Goal: Transaction & Acquisition: Subscribe to service/newsletter

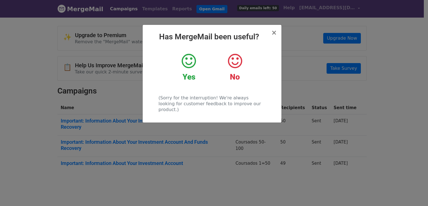
click at [277, 35] on div "× Has MergeMail been useful? Yes No (Sorry for the interruption! We're always l…" at bounding box center [212, 74] width 139 height 98
click at [273, 35] on span "×" at bounding box center [274, 33] width 6 height 8
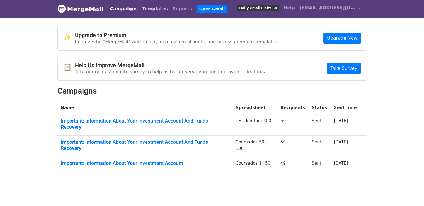
click at [143, 10] on link "Templates" at bounding box center [155, 8] width 30 height 11
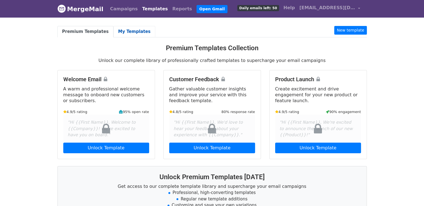
click at [128, 30] on link "My Templates" at bounding box center [135, 31] width 42 height 11
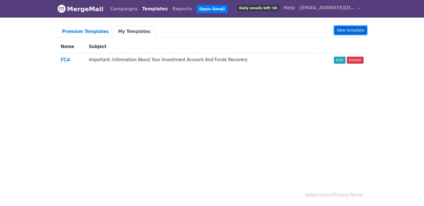
click at [358, 28] on link "New template" at bounding box center [350, 30] width 32 height 9
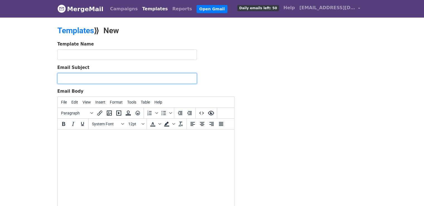
click at [73, 79] on input "Email Subject" at bounding box center [126, 78] width 139 height 11
click at [73, 76] on input "Email Subject" at bounding box center [126, 78] width 139 height 11
paste input "Important: Information About Your Investment Account And Funds Recovery"
type input "Important: Information About Your Investment Account And Funds Recovery"
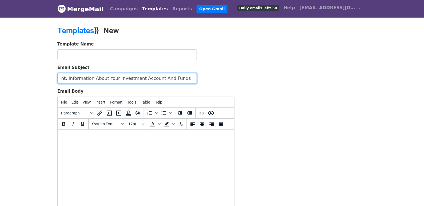
scroll to position [0, 0]
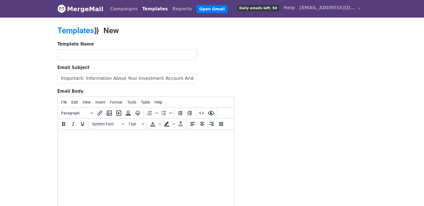
click at [92, 145] on html at bounding box center [145, 136] width 177 height 15
paste body
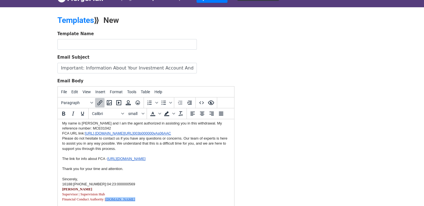
scroll to position [105, 0]
drag, startPoint x: 120, startPoint y: 183, endPoint x: 63, endPoint y: 184, distance: 56.9
click at [63, 184] on div "16188:2025-09-16-21:04:23: 000000569" at bounding box center [146, 184] width 168 height 5
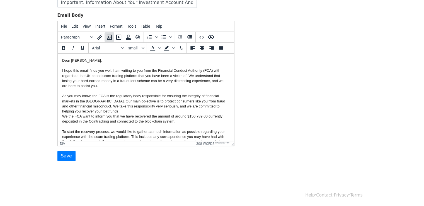
scroll to position [0, 0]
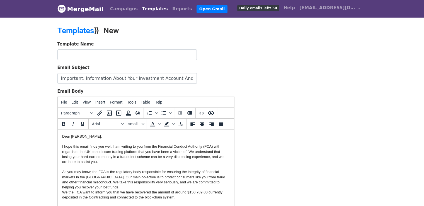
click at [73, 136] on div "Dear Thomas," at bounding box center [146, 136] width 168 height 5
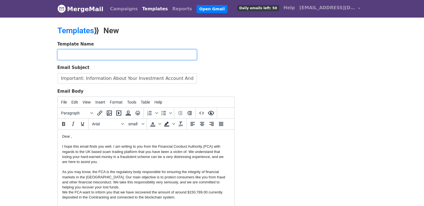
click at [102, 52] on input "text" at bounding box center [126, 54] width 139 height 11
type input "FCA NO SPAM EMAIL"
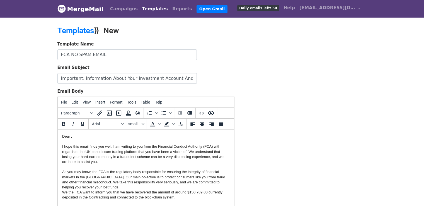
click at [121, 180] on div "I hope this email finds you well. I am writing to you from the Financial Conduc…" at bounding box center [146, 190] width 168 height 102
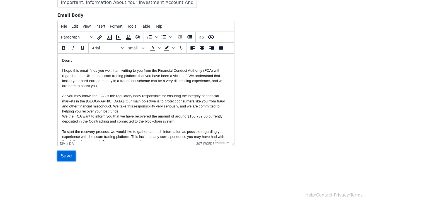
click at [64, 153] on input "Save" at bounding box center [66, 156] width 18 height 11
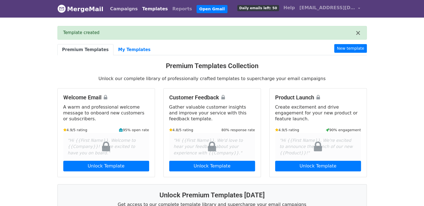
click at [118, 9] on link "Campaigns" at bounding box center [124, 8] width 32 height 11
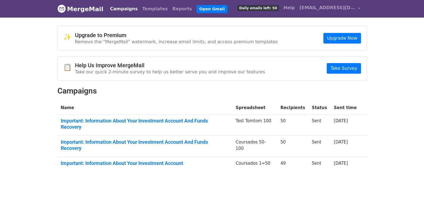
click at [279, 9] on span "Daily emails left: 50" at bounding box center [258, 8] width 42 height 6
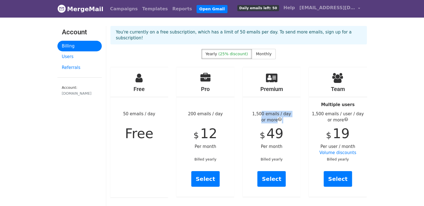
drag, startPoint x: 261, startPoint y: 110, endPoint x: 263, endPoint y: 119, distance: 9.3
click at [263, 119] on div "Premium 1,500 emails / day or more $ 49 Per month Billed yearly Select" at bounding box center [272, 131] width 58 height 129
click at [272, 174] on link "Select" at bounding box center [271, 179] width 28 height 16
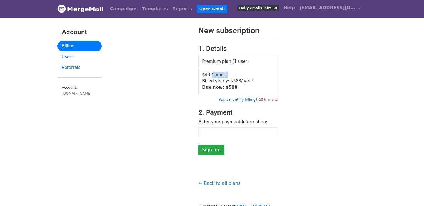
drag, startPoint x: 209, startPoint y: 74, endPoint x: 223, endPoint y: 76, distance: 14.1
click at [223, 76] on td "$49 / month Billed yearly: $ 588 / year Due now: $ 588" at bounding box center [239, 81] width 80 height 26
drag, startPoint x: 231, startPoint y: 88, endPoint x: 212, endPoint y: 79, distance: 21.0
click at [212, 79] on td "$49 / month Billed yearly: $ 588 / year Due now: $ 588" at bounding box center [239, 81] width 80 height 26
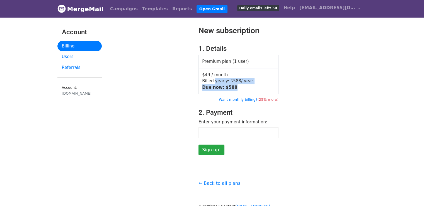
click at [212, 79] on td "$49 / month Billed yearly: $ 588 / year Due now: $ 588" at bounding box center [239, 81] width 80 height 26
click at [218, 135] on div at bounding box center [239, 132] width 80 height 11
click at [210, 76] on td "$49 / month Billed yearly: $ 588 / year Due now: $ 588" at bounding box center [239, 81] width 80 height 26
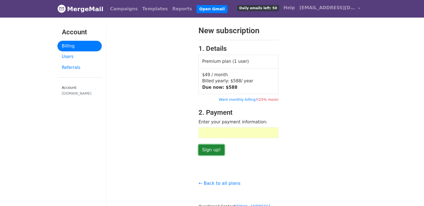
click at [210, 151] on input "Sign up!" at bounding box center [212, 150] width 26 height 11
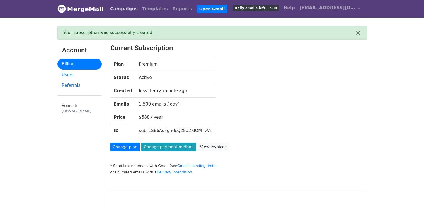
click at [113, 10] on link "Campaigns" at bounding box center [124, 8] width 32 height 11
